Goal: Transaction & Acquisition: Book appointment/travel/reservation

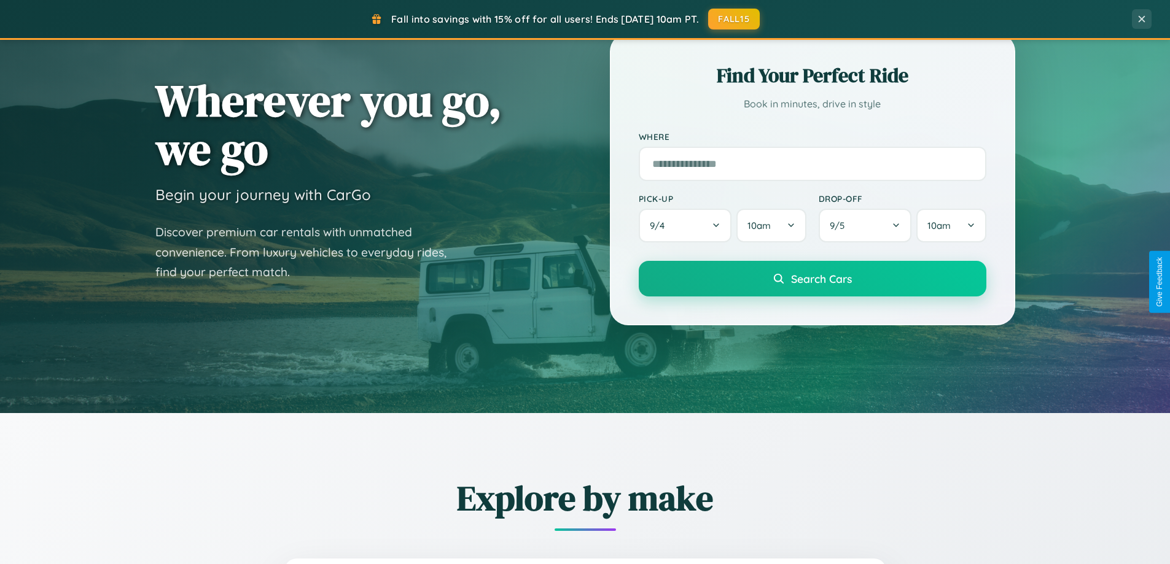
scroll to position [845, 0]
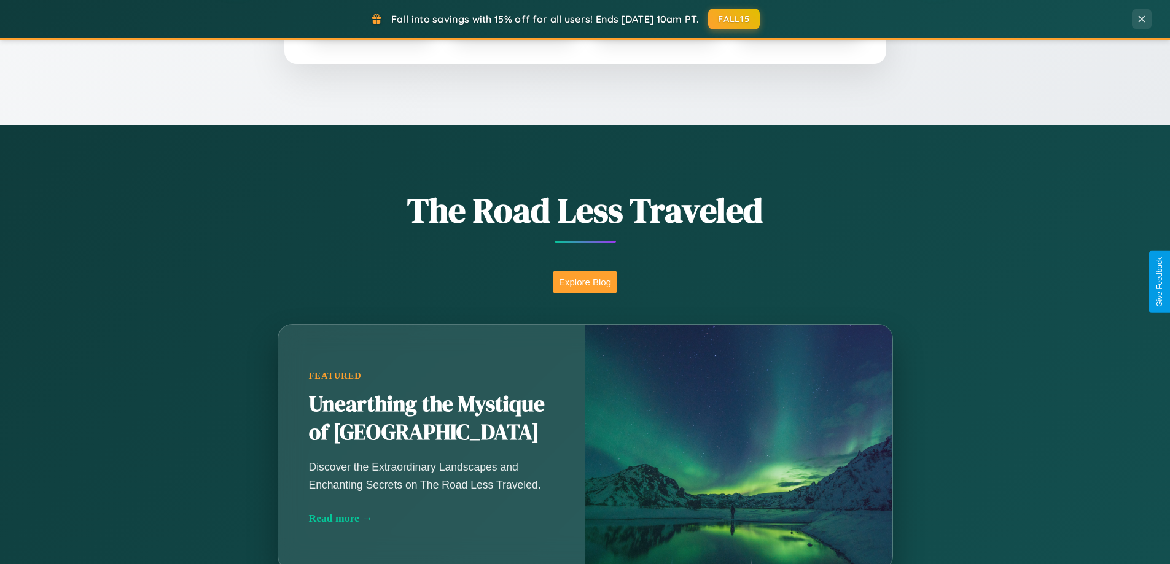
click at [585, 282] on button "Explore Blog" at bounding box center [585, 282] width 64 height 23
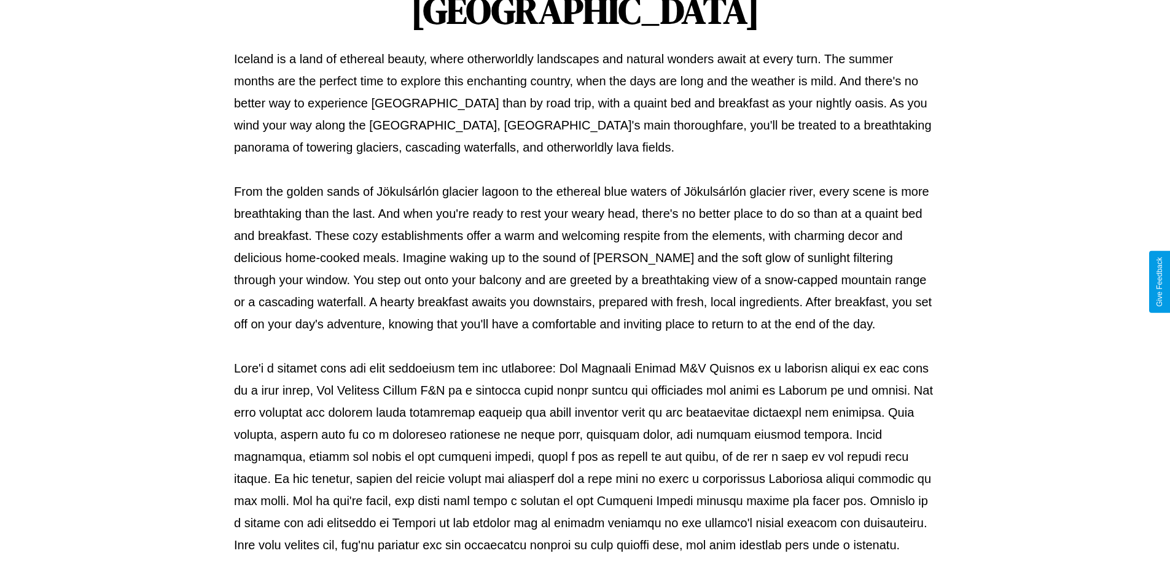
scroll to position [397, 0]
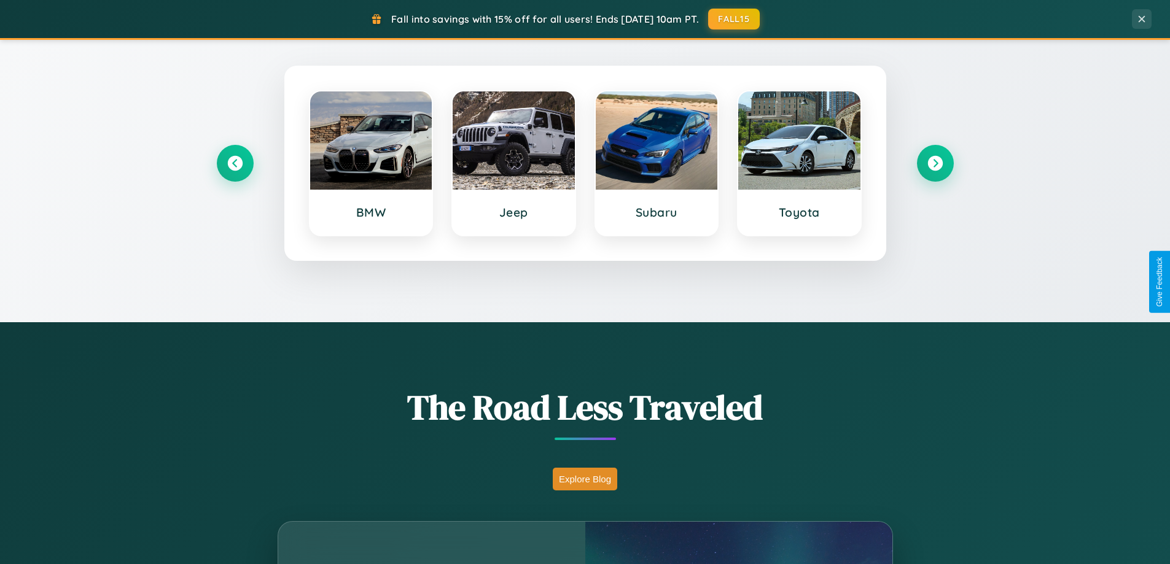
scroll to position [529, 0]
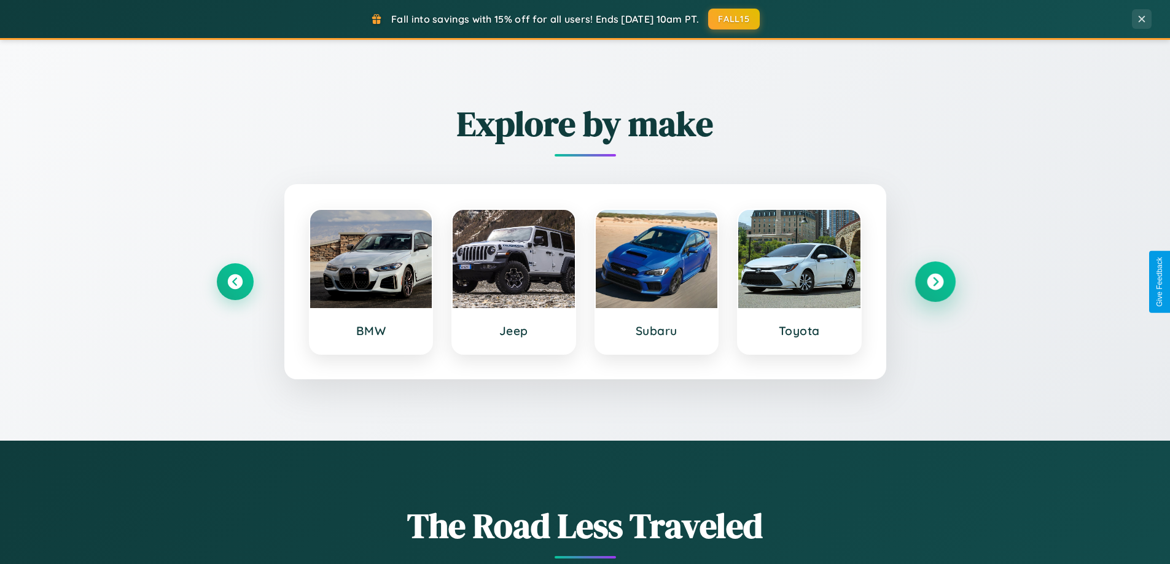
click at [935, 282] on icon at bounding box center [935, 282] width 17 height 17
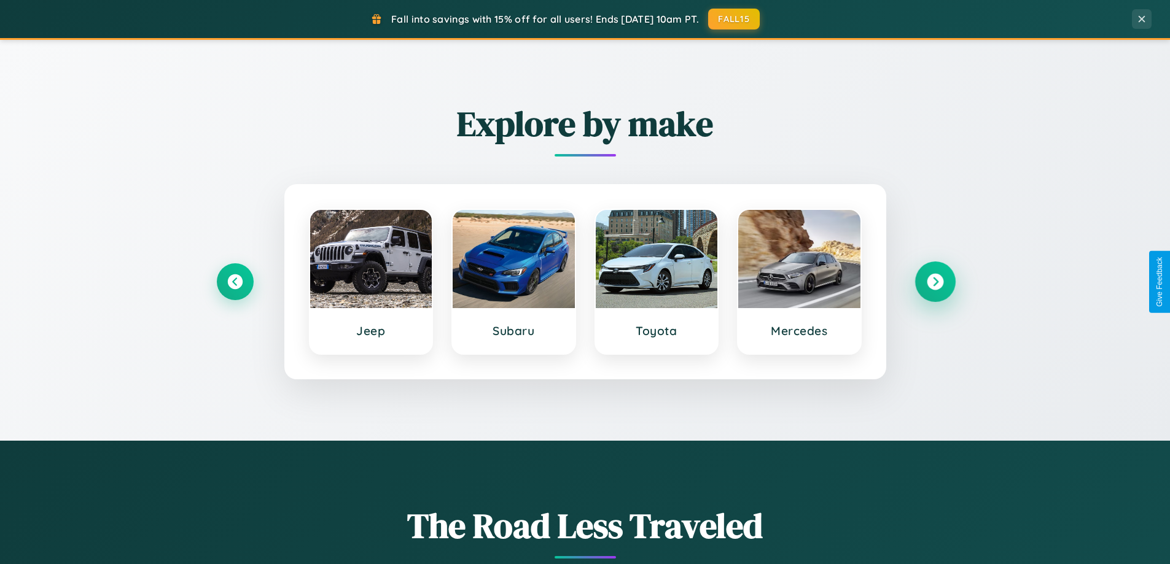
click at [935, 282] on icon at bounding box center [935, 282] width 17 height 17
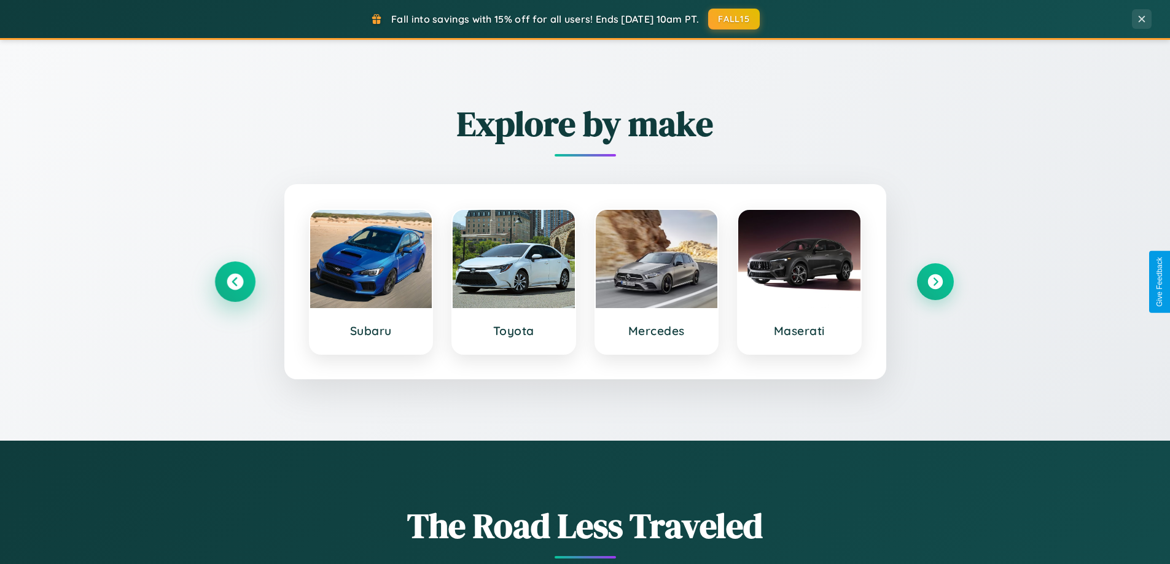
click at [235, 282] on icon at bounding box center [235, 282] width 17 height 17
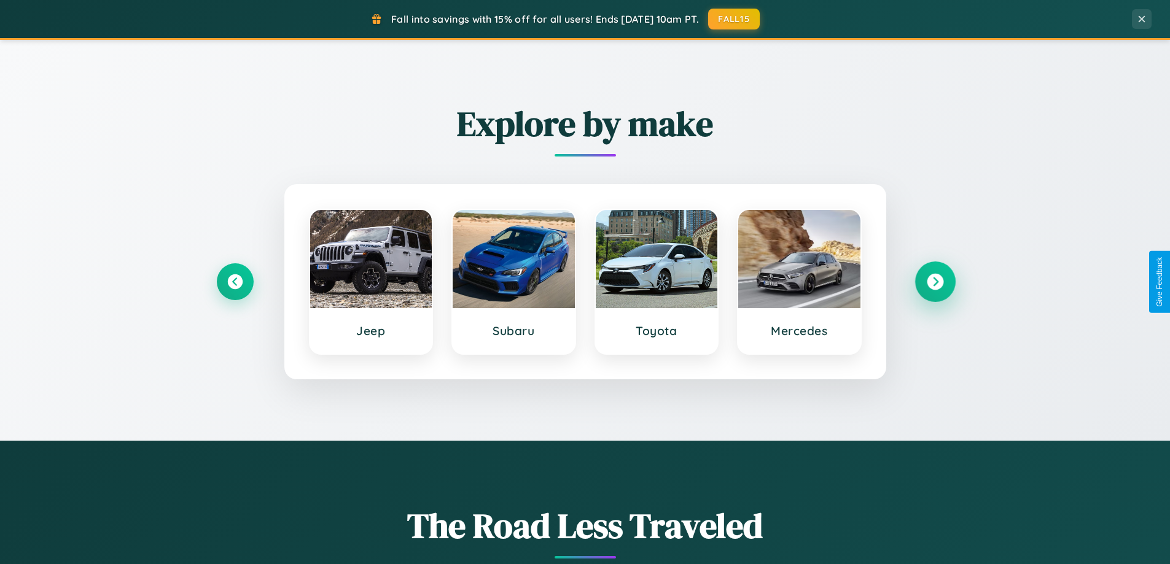
click at [935, 282] on icon at bounding box center [935, 282] width 17 height 17
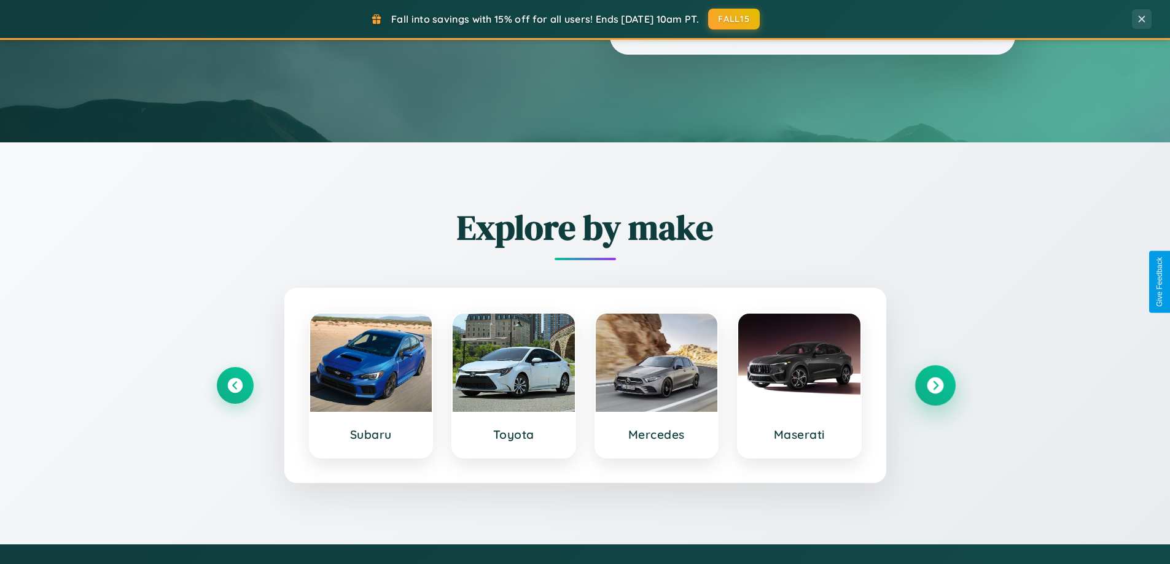
scroll to position [0, 0]
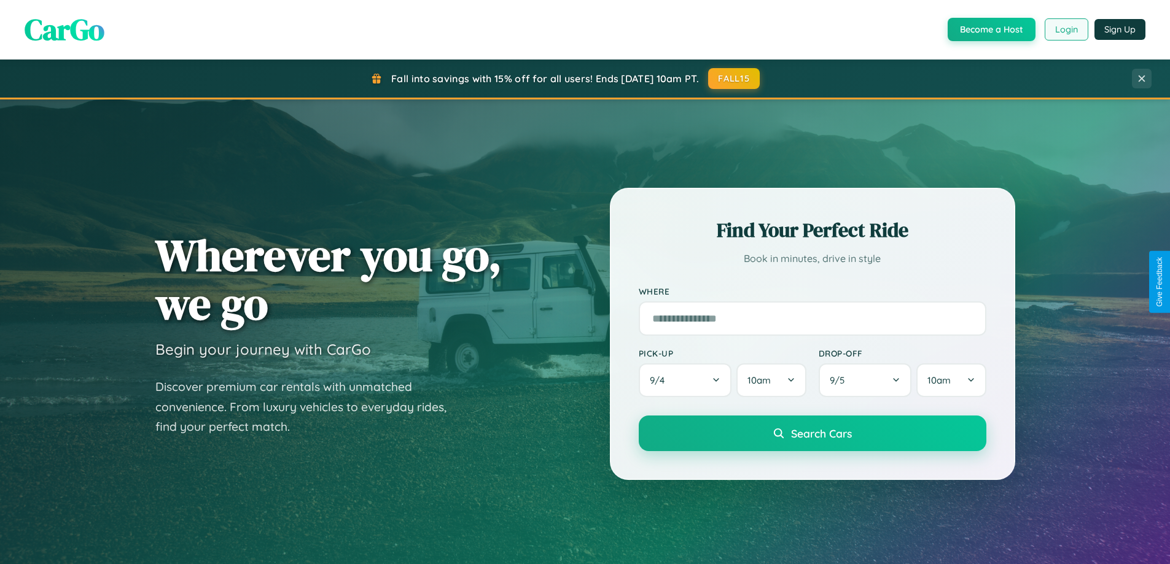
click at [1065, 29] on button "Login" at bounding box center [1066, 29] width 44 height 22
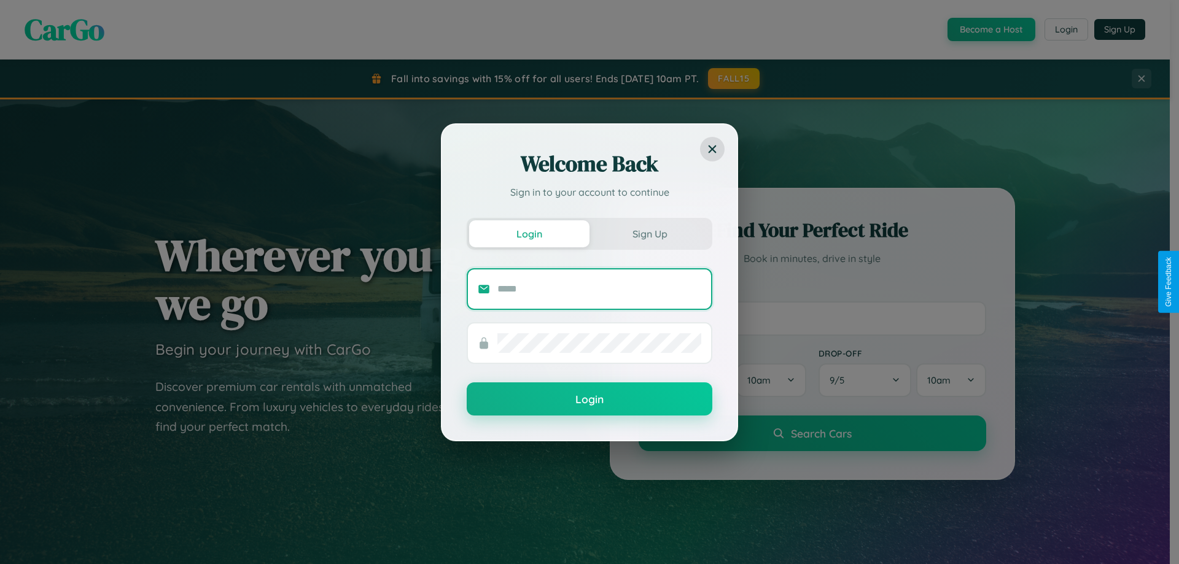
click at [599, 289] on input "text" at bounding box center [599, 289] width 204 height 20
type input "**********"
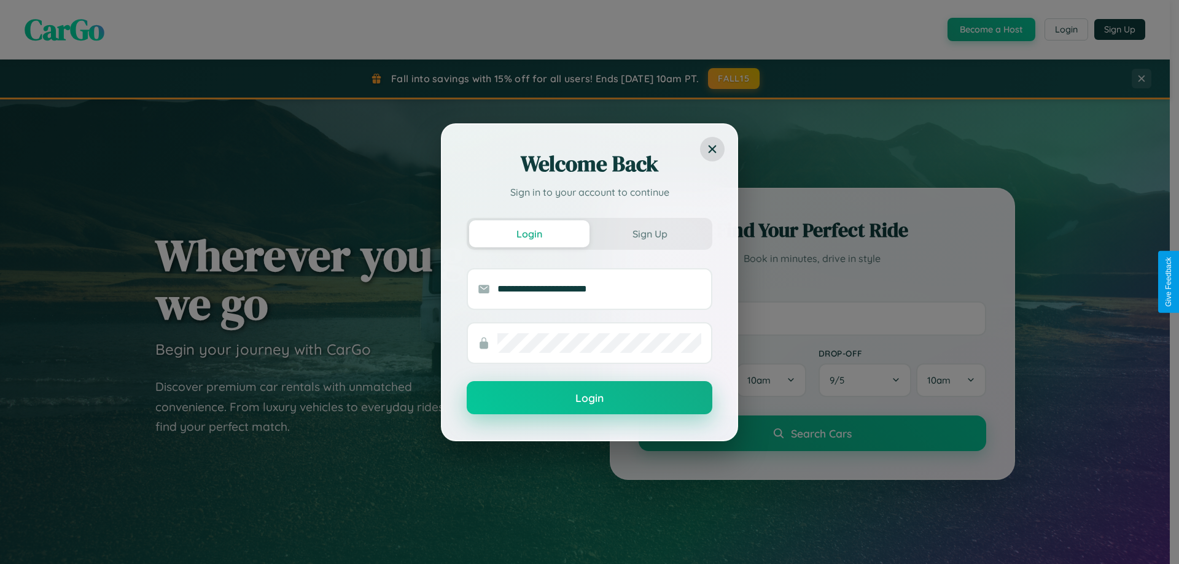
click at [589, 399] on button "Login" at bounding box center [590, 397] width 246 height 33
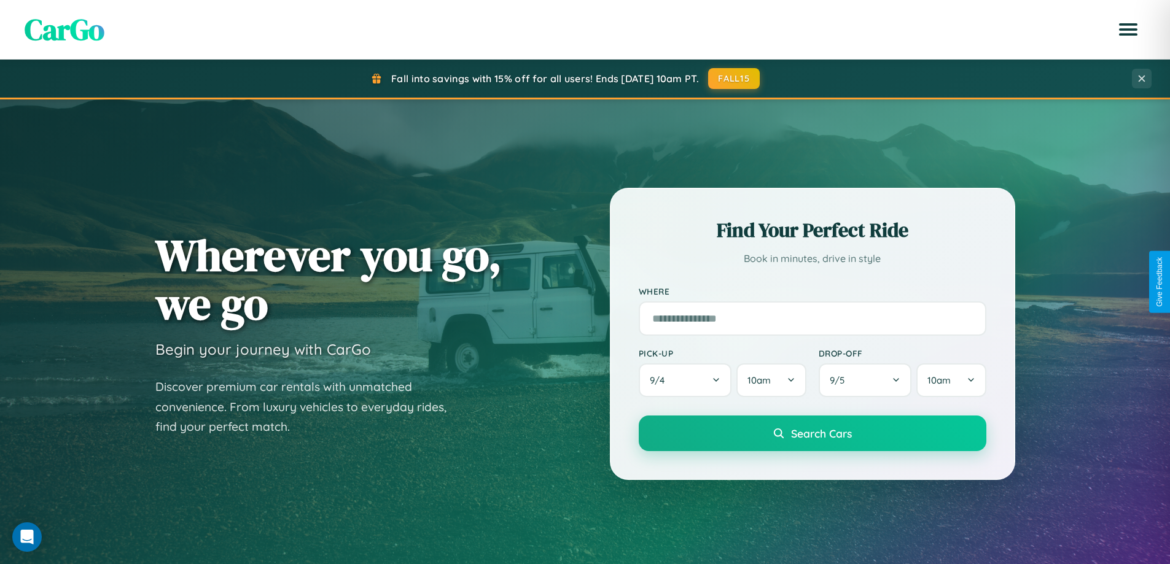
scroll to position [36, 0]
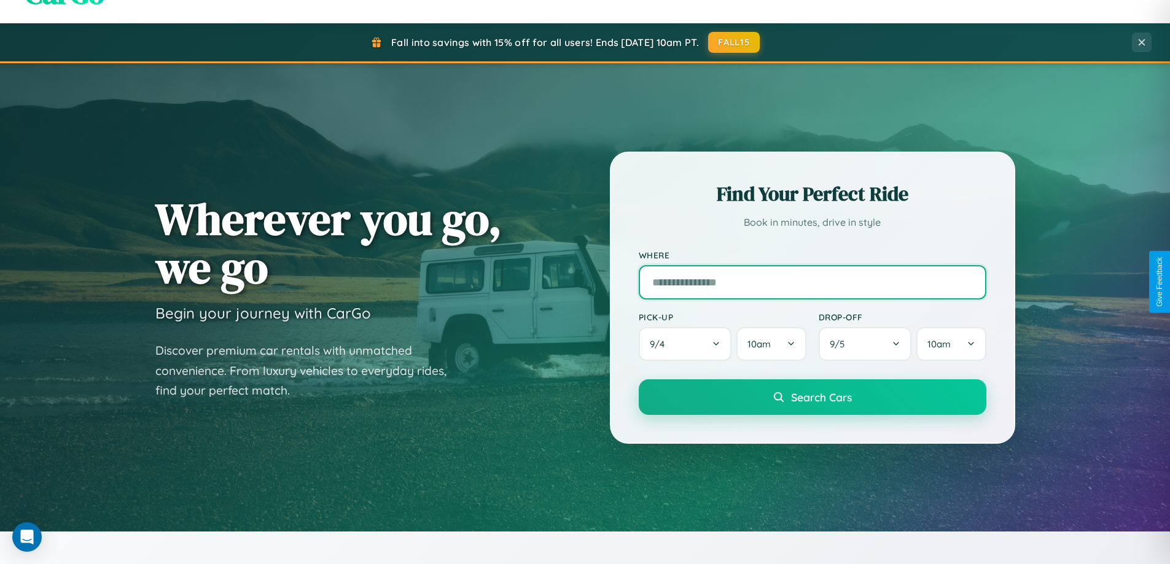
click at [812, 282] on input "text" at bounding box center [813, 282] width 348 height 34
type input "**********"
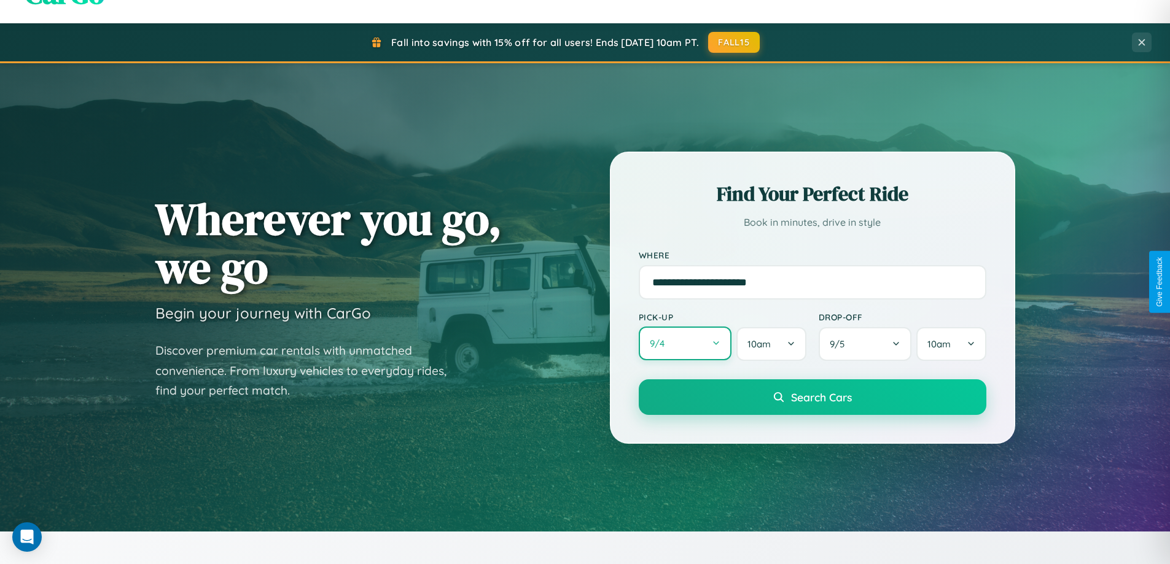
click at [685, 344] on button "9 / 4" at bounding box center [685, 344] width 93 height 34
select select "*"
select select "****"
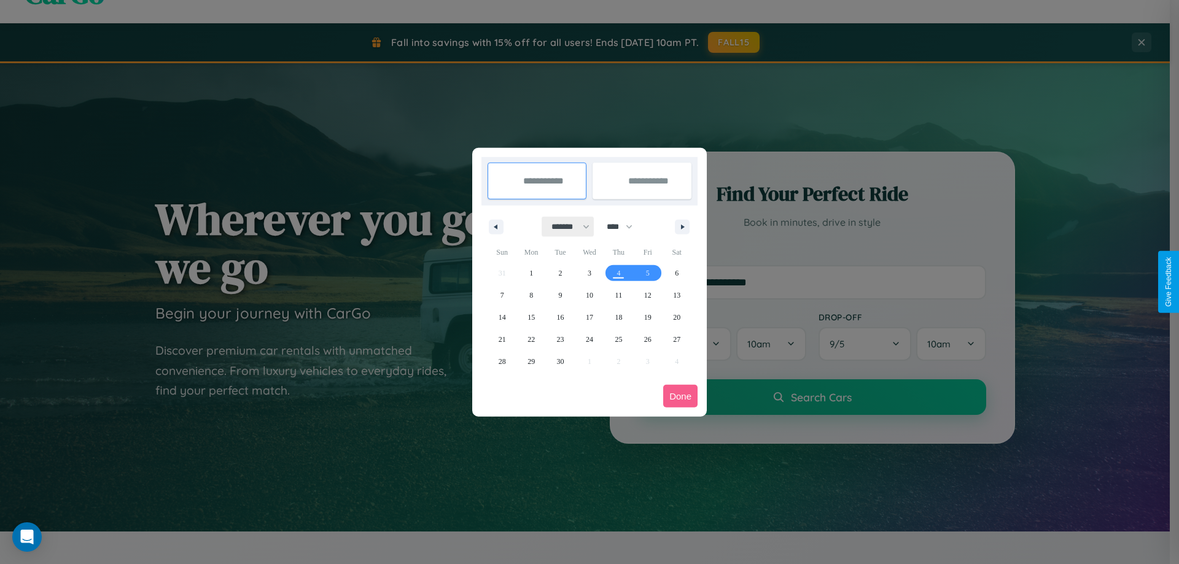
drag, startPoint x: 565, startPoint y: 227, endPoint x: 589, endPoint y: 246, distance: 31.5
click at [565, 227] on select "******* ******** ***** ***** *** **** **** ****** ********* ******* ******** **…" at bounding box center [568, 227] width 52 height 20
click at [618, 339] on span "25" at bounding box center [618, 340] width 7 height 22
type input "**********"
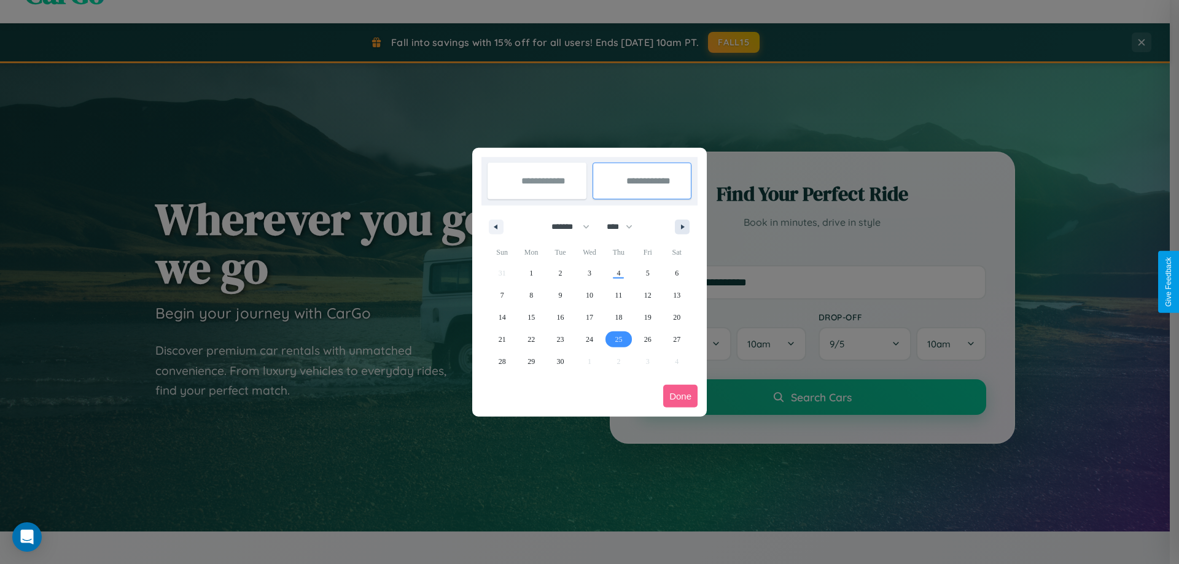
click at [682, 227] on icon "button" at bounding box center [685, 227] width 6 height 5
select select "*"
click at [589, 273] on span "1" at bounding box center [590, 273] width 4 height 22
type input "**********"
select select "*"
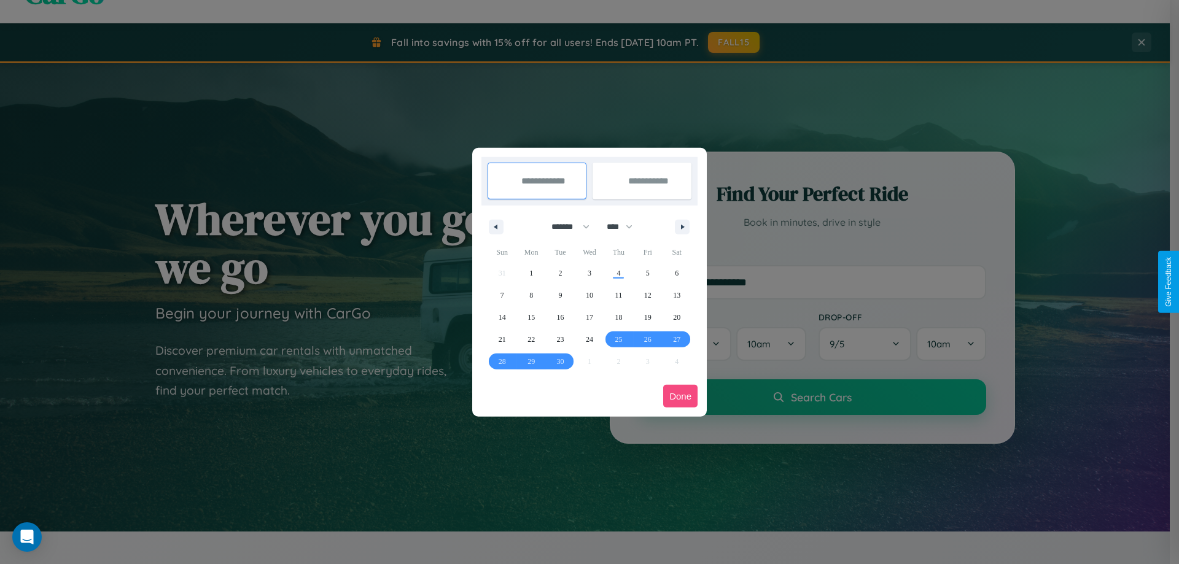
click at [680, 396] on button "Done" at bounding box center [680, 396] width 34 height 23
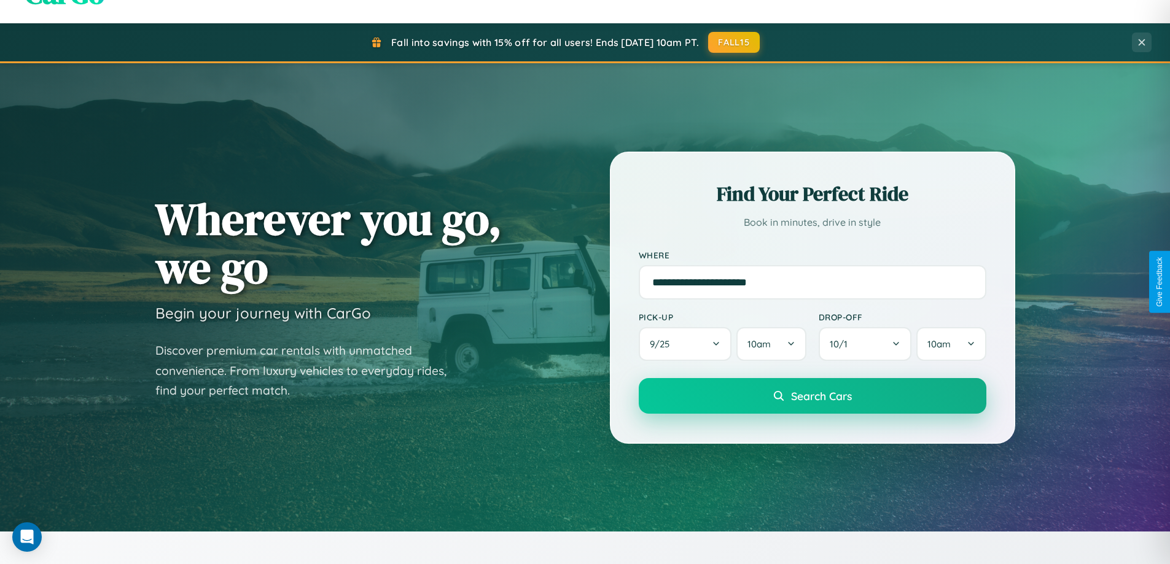
click at [812, 396] on span "Search Cars" at bounding box center [821, 396] width 61 height 14
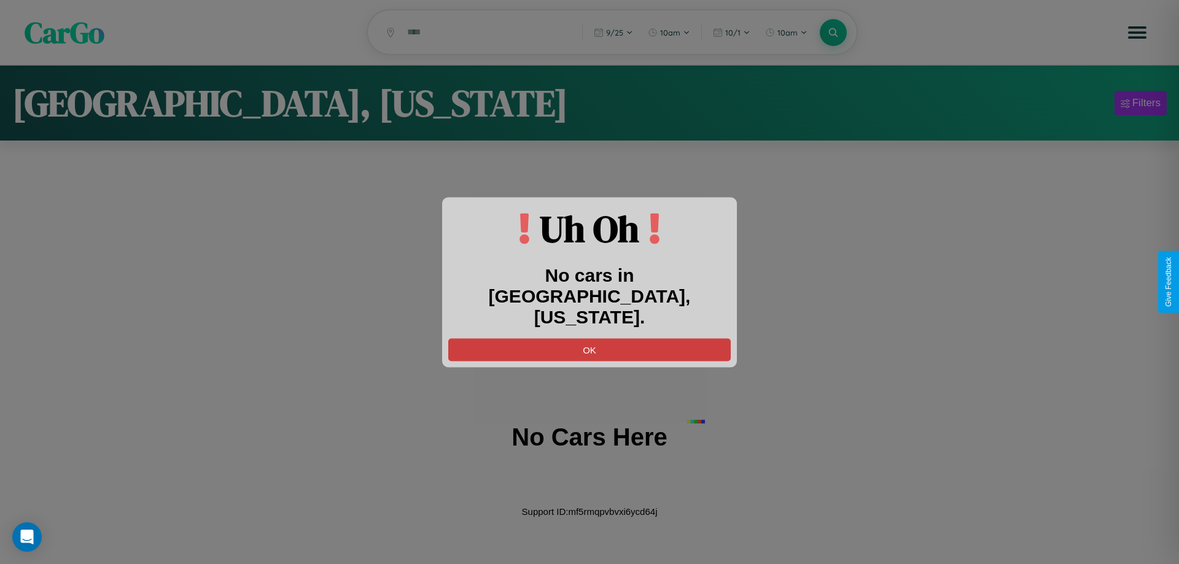
click at [589, 339] on button "OK" at bounding box center [589, 349] width 282 height 23
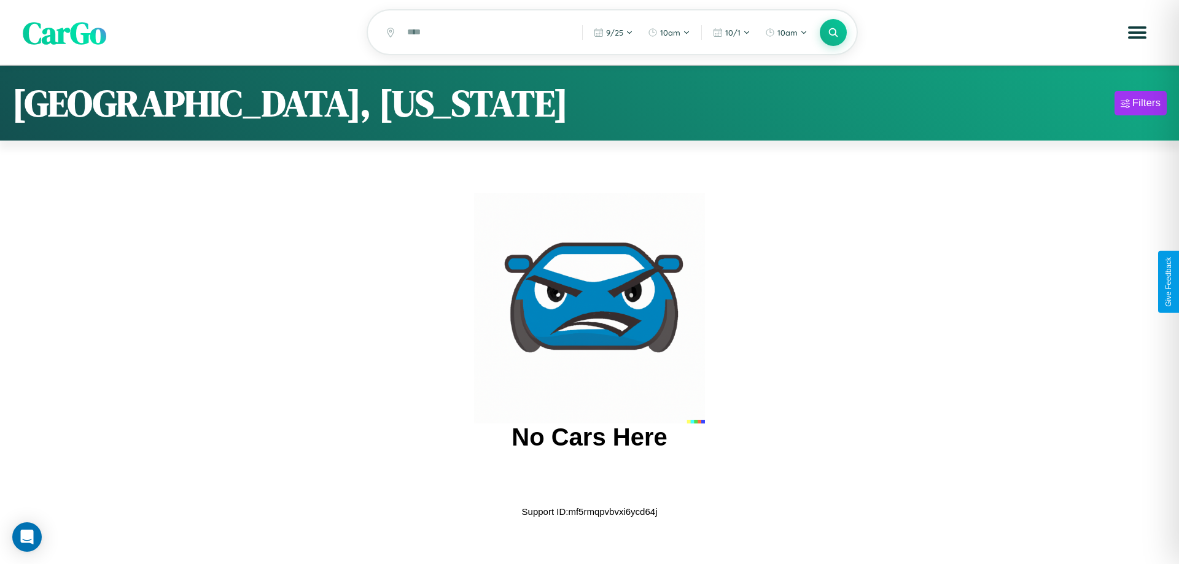
click at [64, 33] on span "CarGo" at bounding box center [65, 32] width 84 height 42
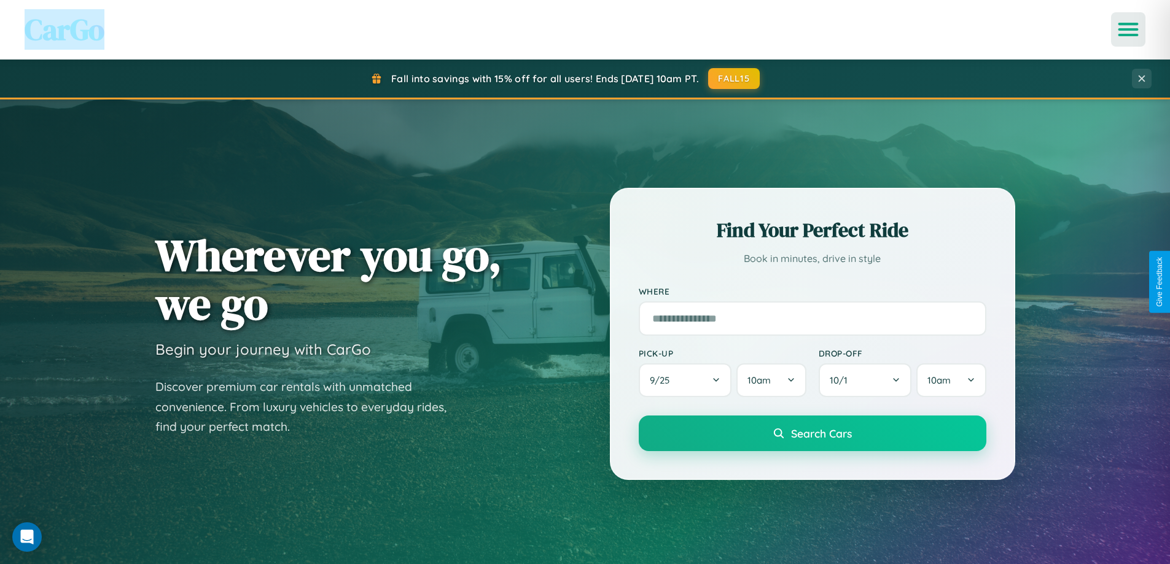
click at [1128, 29] on icon "Open menu" at bounding box center [1128, 29] width 18 height 11
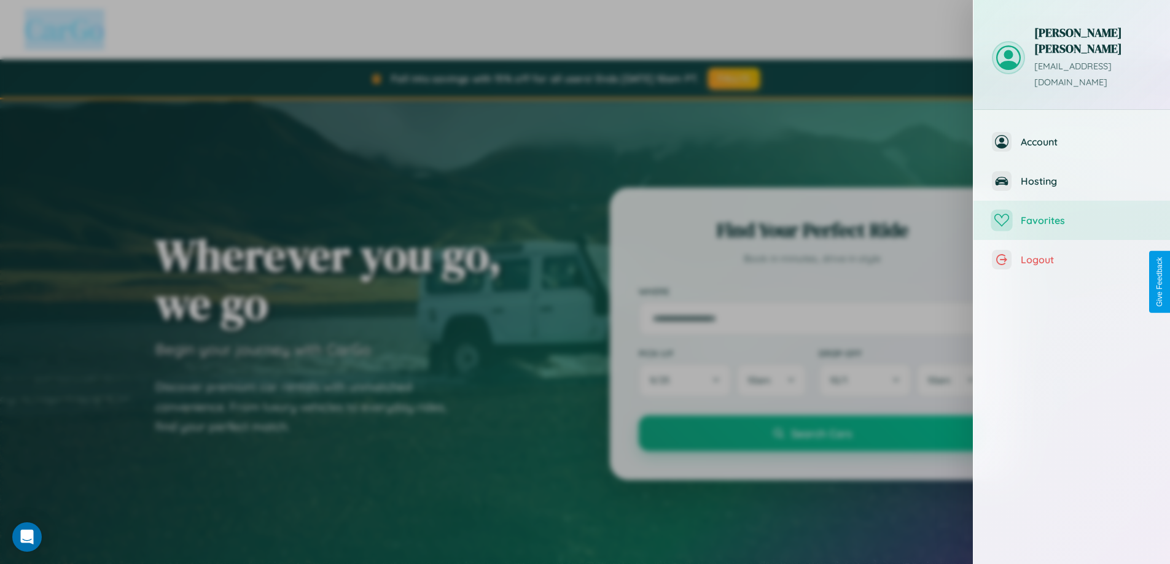
click at [1071, 214] on span "Favorites" at bounding box center [1086, 220] width 131 height 12
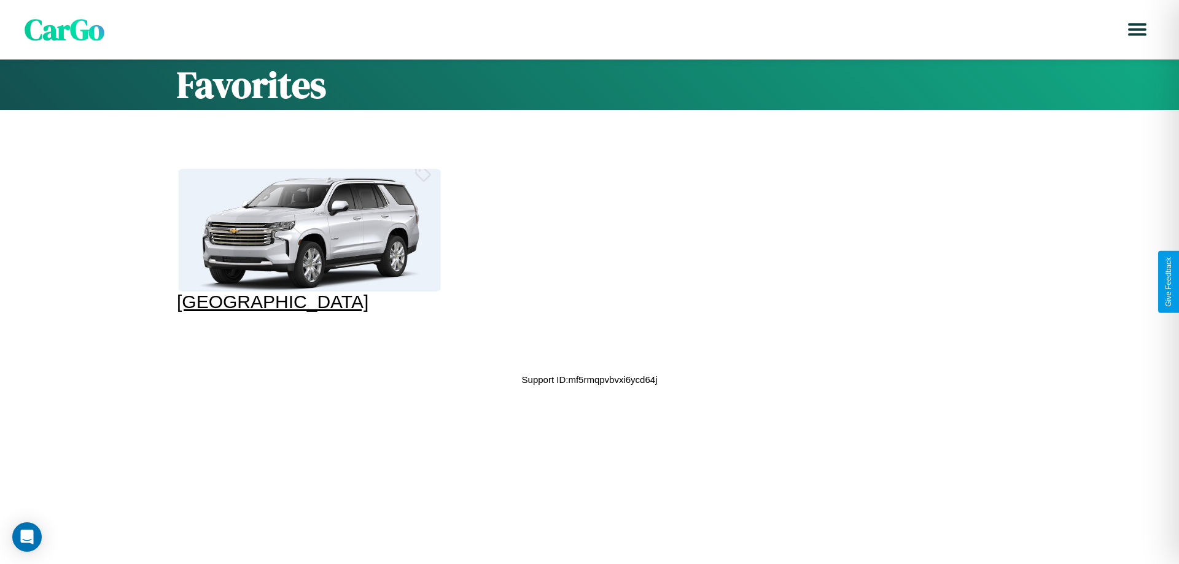
click at [308, 241] on div at bounding box center [309, 230] width 265 height 123
